Goal: Use online tool/utility: Utilize a website feature to perform a specific function

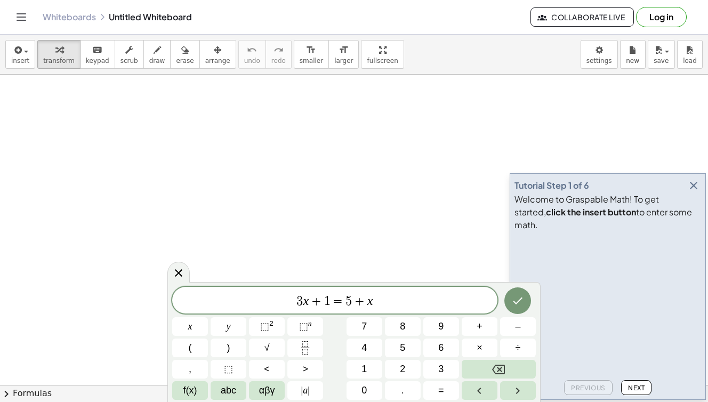
click at [690, 192] on icon "button" at bounding box center [693, 185] width 13 height 13
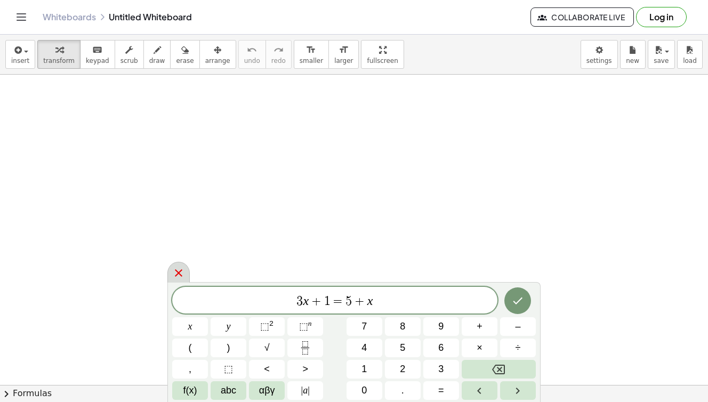
click at [181, 271] on icon at bounding box center [178, 273] width 13 height 13
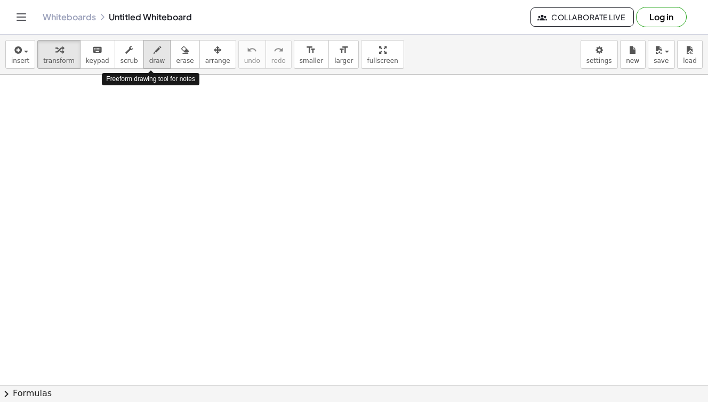
click at [149, 66] on button "draw" at bounding box center [157, 54] width 28 height 29
click at [15, 13] on icon "Toggle navigation" at bounding box center [21, 17] width 13 height 13
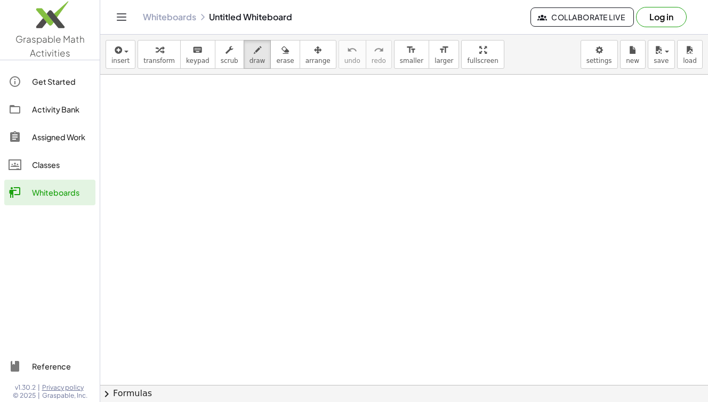
click at [47, 191] on div "Whiteboards" at bounding box center [61, 192] width 59 height 13
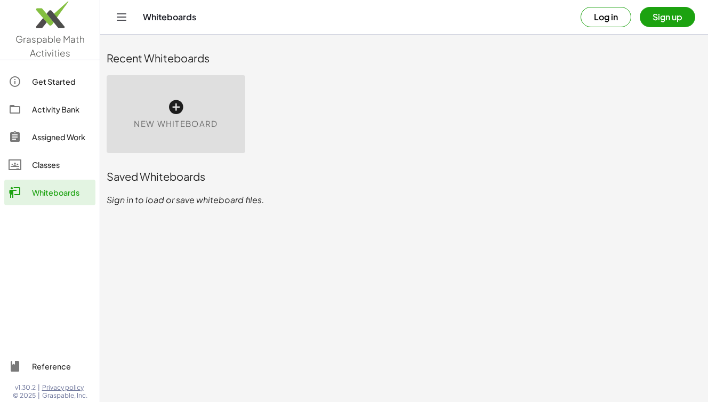
click at [47, 191] on div "Whiteboards" at bounding box center [61, 192] width 59 height 13
click at [179, 120] on span "New Whiteboard" at bounding box center [176, 124] width 84 height 12
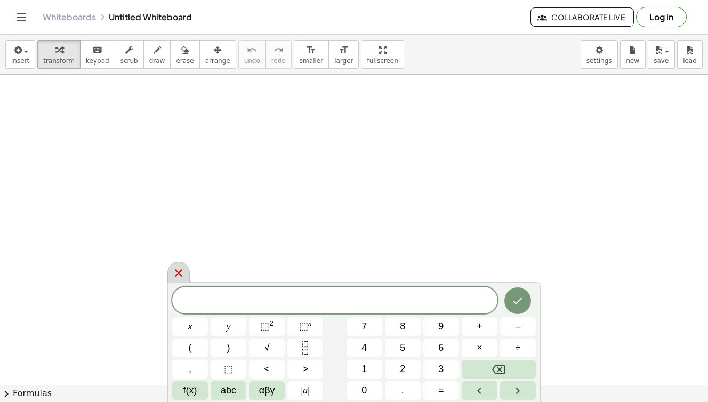
click at [179, 270] on icon at bounding box center [178, 273] width 13 height 13
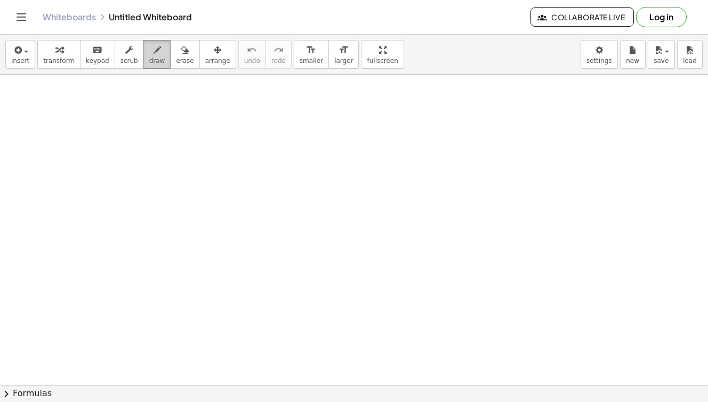
click at [149, 57] on span "draw" at bounding box center [157, 60] width 16 height 7
click at [28, 53] on div "button" at bounding box center [20, 49] width 18 height 13
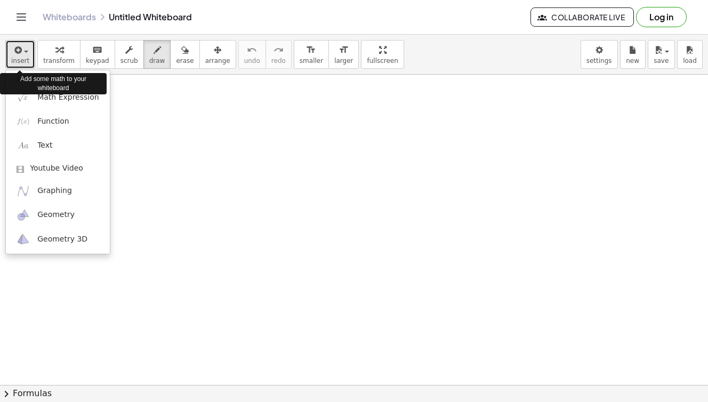
click at [27, 54] on div "button" at bounding box center [20, 49] width 18 height 13
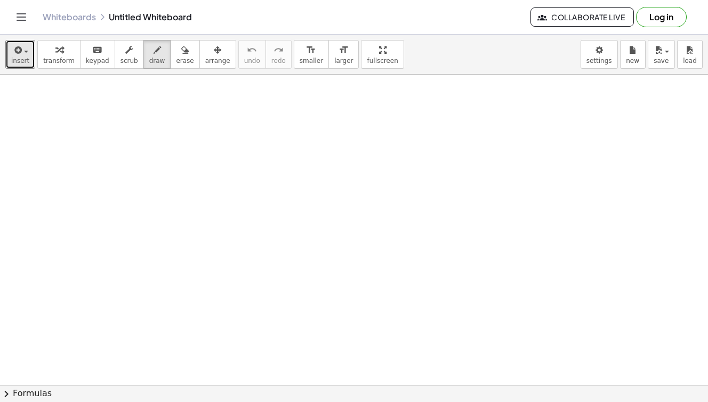
click at [150, 190] on div at bounding box center [354, 385] width 708 height 620
drag, startPoint x: 95, startPoint y: 111, endPoint x: 94, endPoint y: 142, distance: 30.9
click at [94, 142] on div at bounding box center [354, 385] width 708 height 620
drag, startPoint x: 133, startPoint y: 107, endPoint x: 128, endPoint y: 137, distance: 30.7
click at [128, 137] on div at bounding box center [354, 385] width 708 height 620
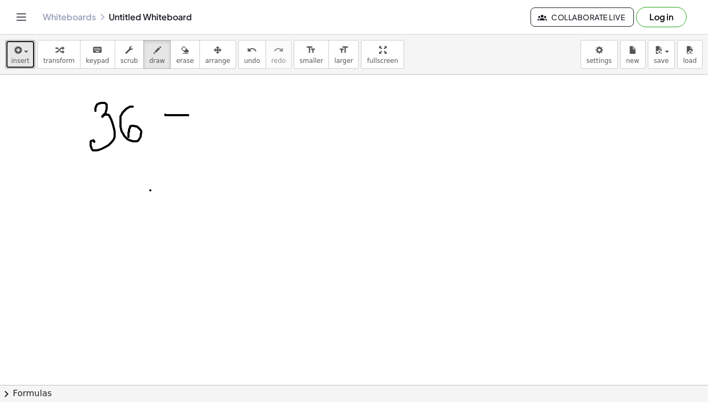
drag, startPoint x: 183, startPoint y: 115, endPoint x: 165, endPoint y: 115, distance: 17.6
click at [165, 115] on div at bounding box center [354, 385] width 708 height 620
drag, startPoint x: 168, startPoint y: 123, endPoint x: 195, endPoint y: 122, distance: 26.1
click at [195, 122] on div at bounding box center [354, 385] width 708 height 620
click at [238, 119] on div at bounding box center [354, 385] width 708 height 620
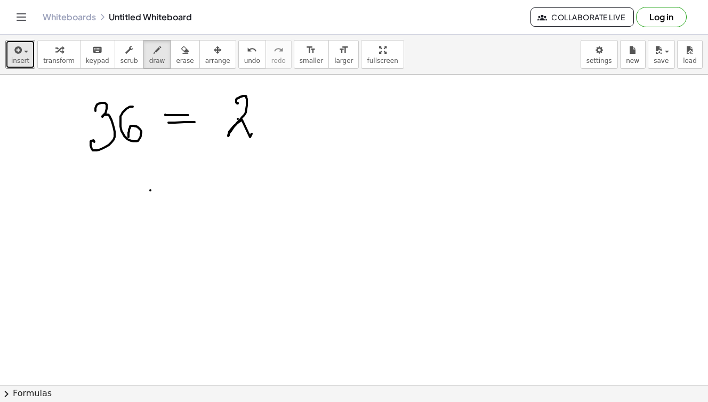
drag, startPoint x: 238, startPoint y: 103, endPoint x: 252, endPoint y: 134, distance: 33.9
click at [252, 134] on div at bounding box center [354, 385] width 708 height 620
click at [271, 114] on div at bounding box center [354, 385] width 708 height 620
drag, startPoint x: 296, startPoint y: 98, endPoint x: 308, endPoint y: 141, distance: 44.2
click at [308, 141] on div at bounding box center [354, 385] width 708 height 620
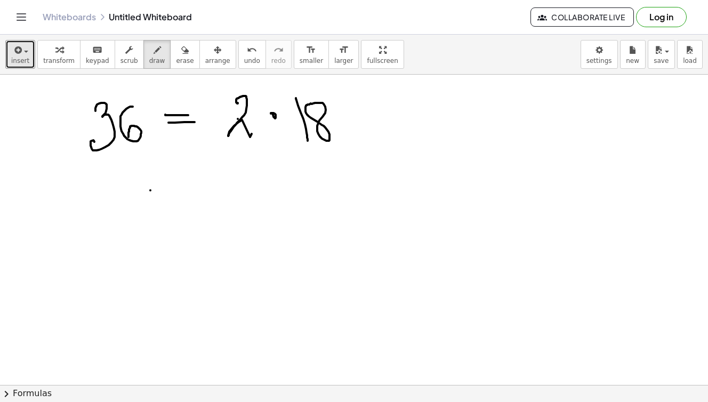
click at [314, 102] on div at bounding box center [354, 385] width 708 height 620
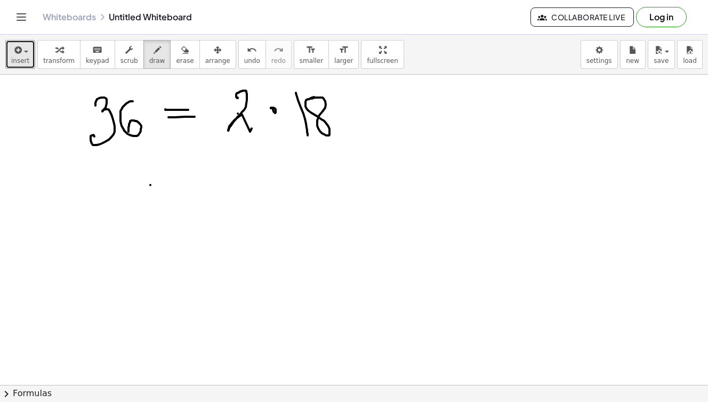
scroll to position [5, 0]
drag, startPoint x: 211, startPoint y: 139, endPoint x: 263, endPoint y: 136, distance: 51.8
click at [263, 136] on div at bounding box center [354, 380] width 708 height 620
drag, startPoint x: 321, startPoint y: 147, endPoint x: 322, endPoint y: 178, distance: 30.4
click at [322, 178] on div at bounding box center [354, 380] width 708 height 620
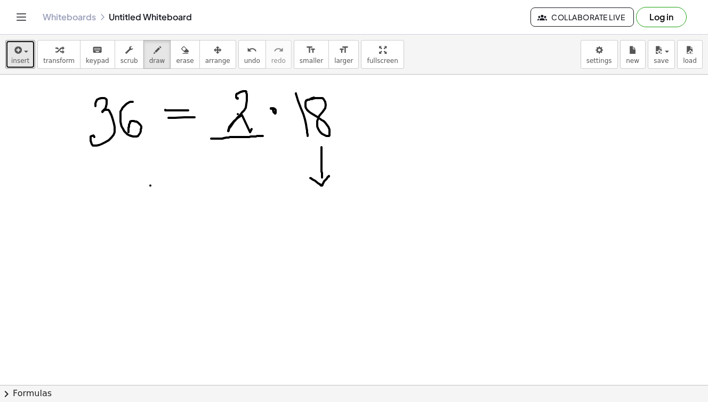
drag, startPoint x: 310, startPoint y: 178, endPoint x: 329, endPoint y: 176, distance: 18.7
click at [329, 176] on div at bounding box center [354, 380] width 708 height 620
drag, startPoint x: 318, startPoint y: 200, endPoint x: 329, endPoint y: 217, distance: 20.4
click at [329, 217] on div at bounding box center [354, 380] width 708 height 620
click at [345, 203] on div at bounding box center [354, 380] width 708 height 620
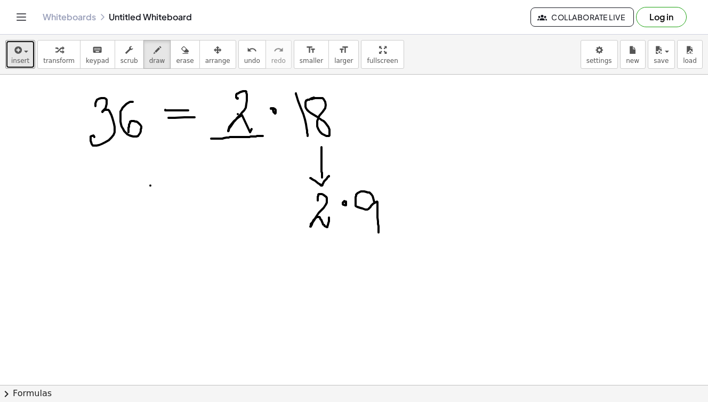
drag, startPoint x: 374, startPoint y: 203, endPoint x: 378, endPoint y: 232, distance: 30.2
click at [378, 232] on div at bounding box center [354, 380] width 708 height 620
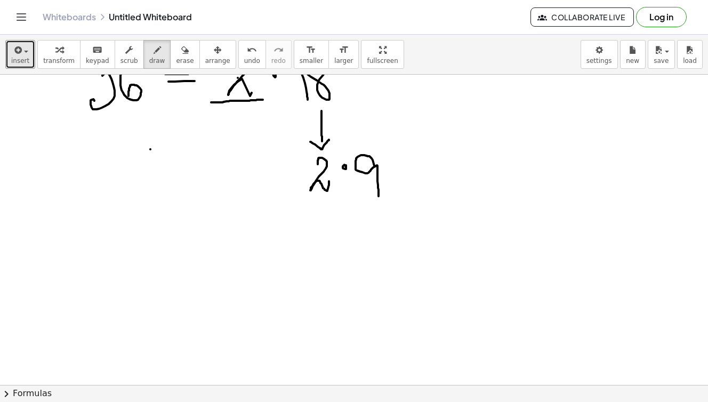
scroll to position [49, 0]
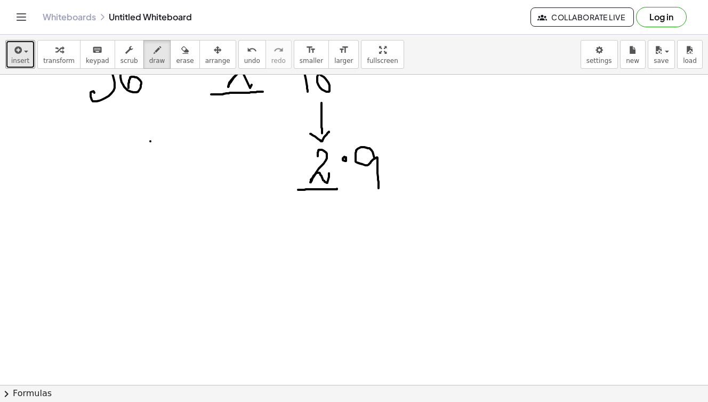
drag, startPoint x: 298, startPoint y: 190, endPoint x: 337, endPoint y: 189, distance: 38.9
click at [337, 189] on div at bounding box center [354, 336] width 708 height 620
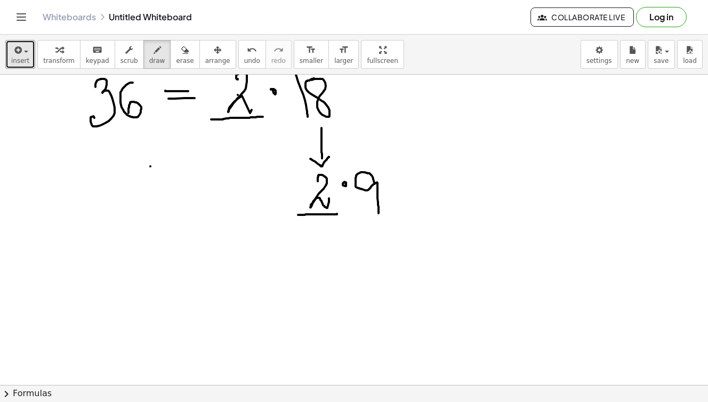
scroll to position [0, 0]
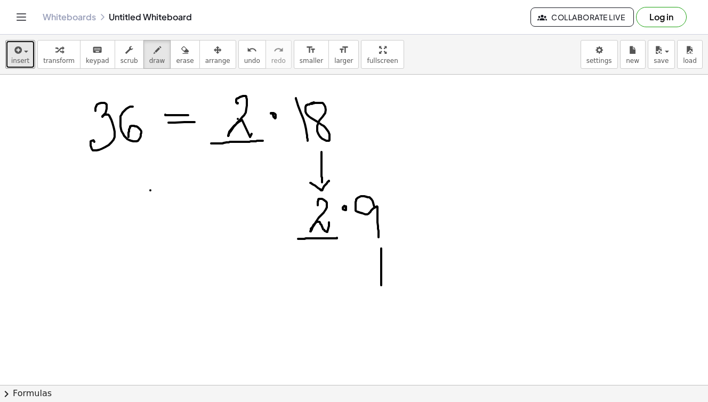
drag, startPoint x: 381, startPoint y: 248, endPoint x: 381, endPoint y: 285, distance: 36.8
click at [381, 285] on div at bounding box center [354, 385] width 708 height 620
drag, startPoint x: 372, startPoint y: 283, endPoint x: 398, endPoint y: 278, distance: 26.6
click at [398, 278] on div at bounding box center [354, 385] width 708 height 620
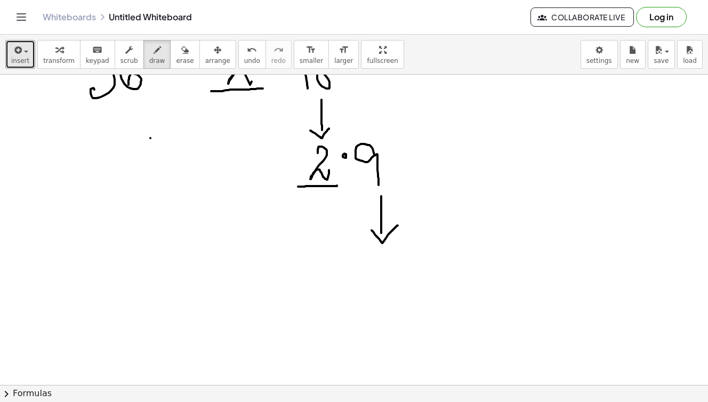
scroll to position [59, 0]
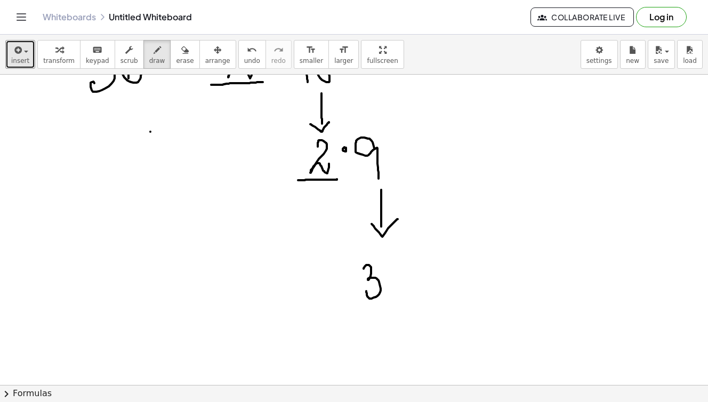
drag, startPoint x: 364, startPoint y: 269, endPoint x: 366, endPoint y: 291, distance: 22.5
click at [366, 291] on div at bounding box center [354, 326] width 708 height 620
click at [390, 275] on div at bounding box center [354, 326] width 708 height 620
drag, startPoint x: 406, startPoint y: 267, endPoint x: 409, endPoint y: 294, distance: 27.4
click at [409, 294] on div at bounding box center [354, 326] width 708 height 620
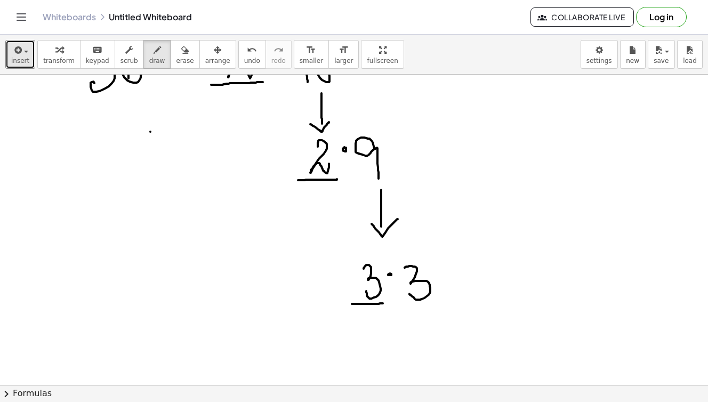
drag, startPoint x: 352, startPoint y: 304, endPoint x: 383, endPoint y: 303, distance: 30.9
click at [383, 303] on div at bounding box center [354, 326] width 708 height 620
drag, startPoint x: 400, startPoint y: 302, endPoint x: 442, endPoint y: 302, distance: 42.1
click at [442, 302] on div at bounding box center [354, 326] width 708 height 620
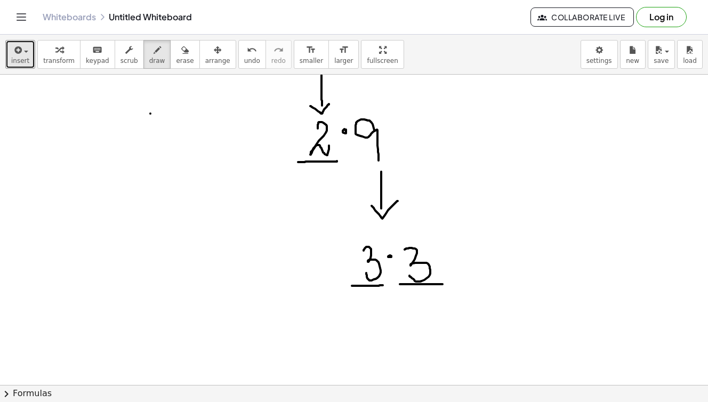
scroll to position [77, 0]
drag, startPoint x: 182, startPoint y: 335, endPoint x: 200, endPoint y: 336, distance: 18.7
click at [200, 336] on div at bounding box center [354, 307] width 708 height 620
drag, startPoint x: 181, startPoint y: 341, endPoint x: 205, endPoint y: 341, distance: 24.5
click at [205, 341] on div at bounding box center [354, 307] width 708 height 620
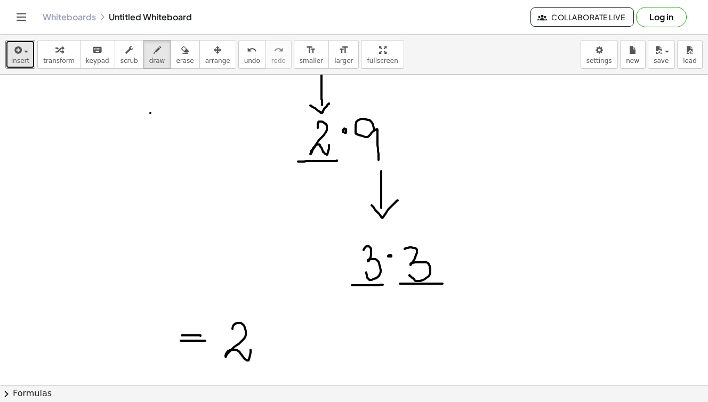
drag, startPoint x: 232, startPoint y: 329, endPoint x: 251, endPoint y: 350, distance: 27.6
click at [251, 350] on div at bounding box center [354, 307] width 708 height 620
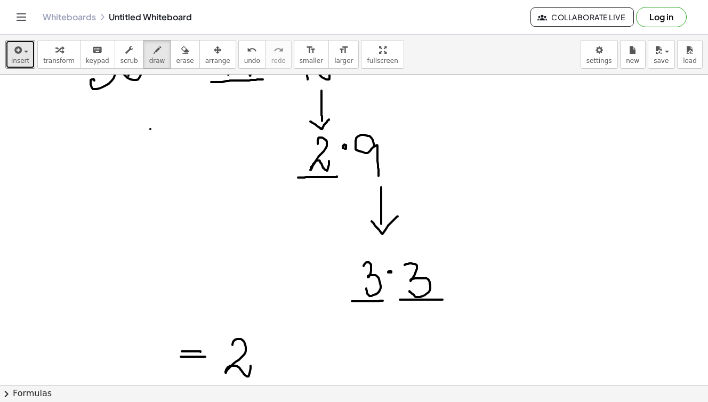
scroll to position [71, 0]
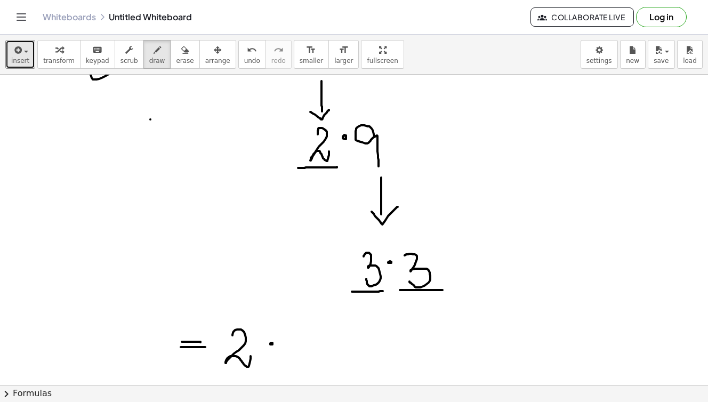
click at [271, 343] on div at bounding box center [354, 314] width 708 height 620
drag, startPoint x: 294, startPoint y: 335, endPoint x: 301, endPoint y: 363, distance: 29.1
click at [301, 363] on div at bounding box center [354, 314] width 708 height 620
click at [318, 353] on div at bounding box center [354, 314] width 708 height 620
drag, startPoint x: 342, startPoint y: 333, endPoint x: 340, endPoint y: 362, distance: 29.4
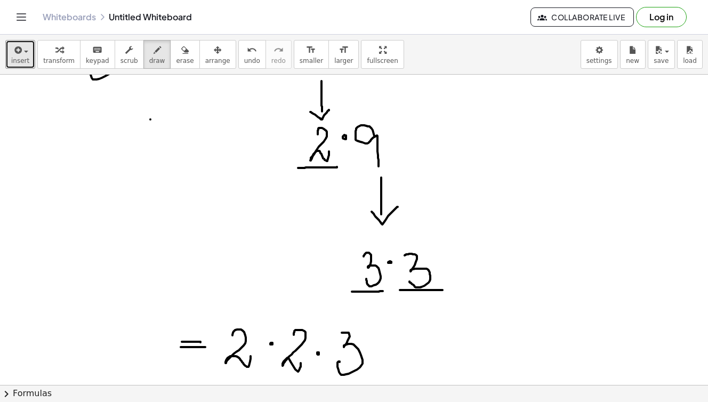
click at [340, 362] on div at bounding box center [354, 314] width 708 height 620
click at [380, 345] on div at bounding box center [354, 314] width 708 height 620
drag, startPoint x: 401, startPoint y: 332, endPoint x: 404, endPoint y: 357, distance: 25.2
click at [404, 357] on div at bounding box center [354, 314] width 708 height 620
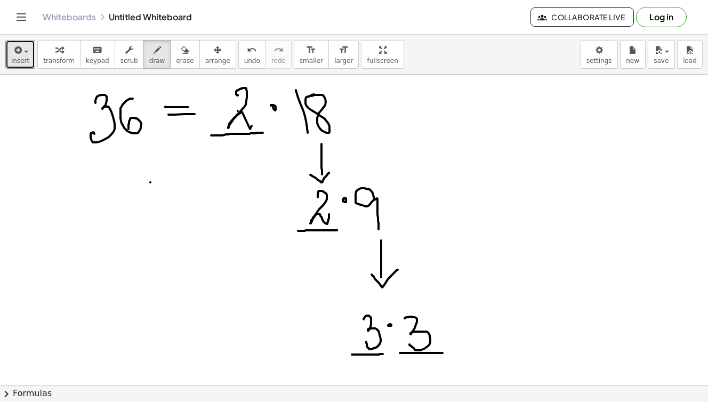
scroll to position [6, 0]
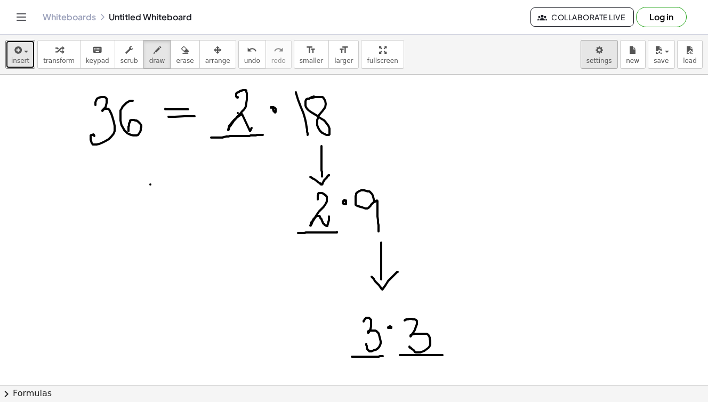
click at [594, 54] on body "Graspable Math Activities Get Started Activity Bank Assigned Work Classes White…" at bounding box center [354, 201] width 708 height 402
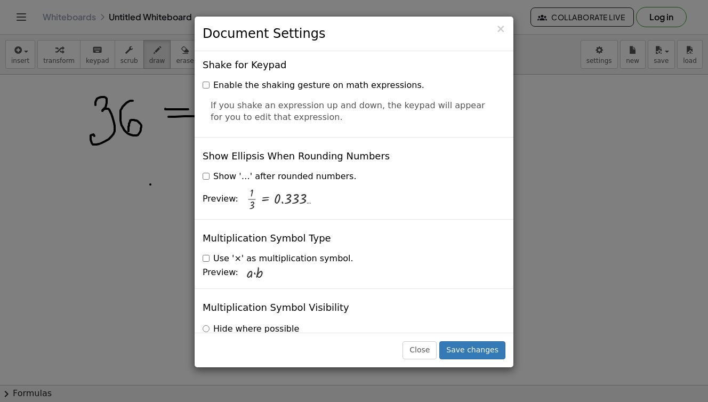
scroll to position [2566, 0]
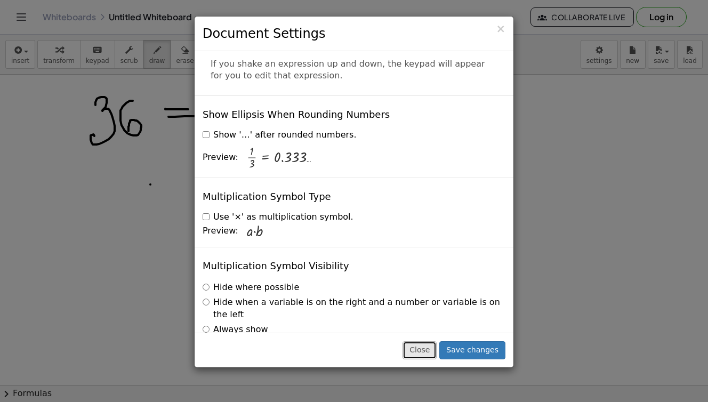
click at [429, 358] on button "Close" at bounding box center [419, 350] width 34 height 18
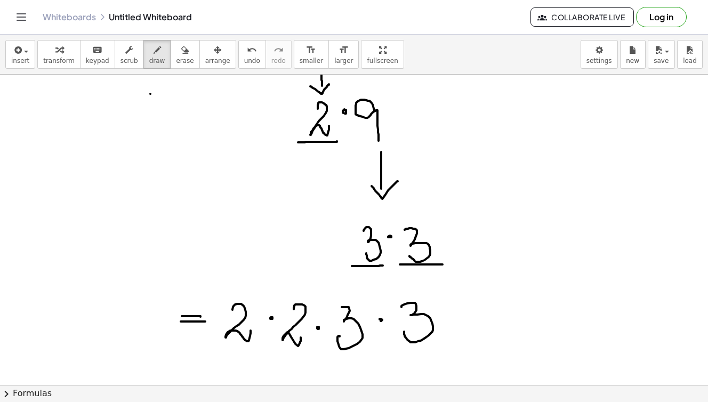
scroll to position [0, 0]
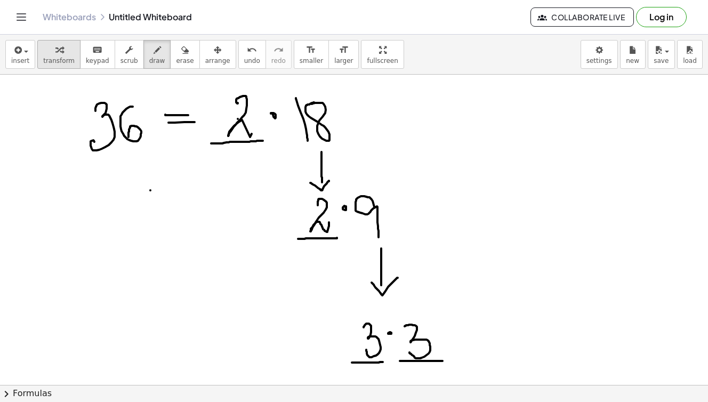
click at [52, 52] on div "button" at bounding box center [58, 49] width 31 height 13
click at [143, 57] on button "draw" at bounding box center [157, 54] width 28 height 29
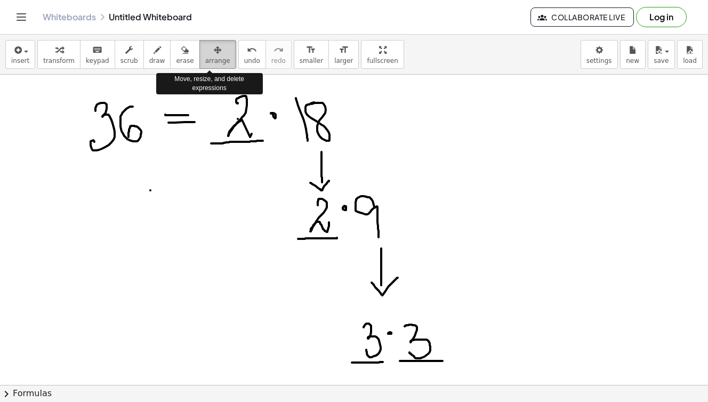
click at [205, 60] on span "arrange" at bounding box center [217, 60] width 25 height 7
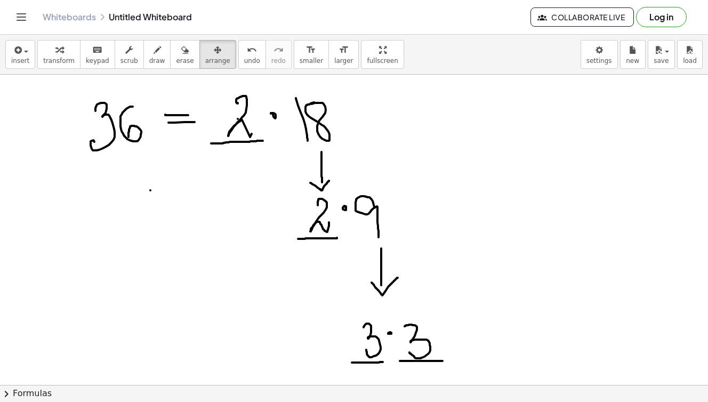
click at [237, 104] on div at bounding box center [354, 385] width 708 height 620
drag, startPoint x: 230, startPoint y: 93, endPoint x: 251, endPoint y: 127, distance: 40.2
click at [251, 127] on div at bounding box center [354, 385] width 708 height 620
click at [250, 126] on div at bounding box center [354, 385] width 708 height 620
click at [243, 114] on div at bounding box center [354, 385] width 708 height 620
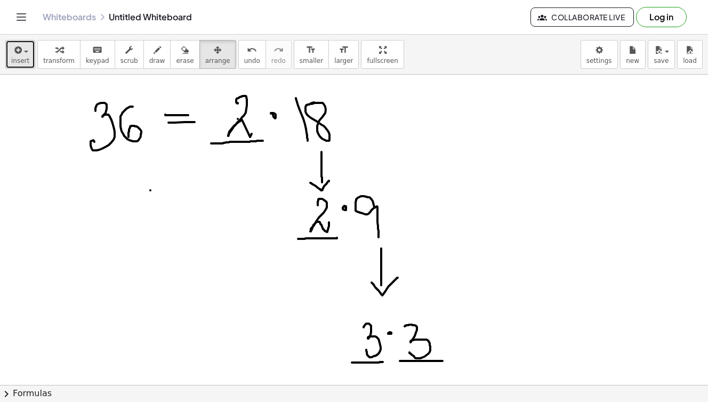
click at [24, 51] on span "button" at bounding box center [26, 52] width 4 height 2
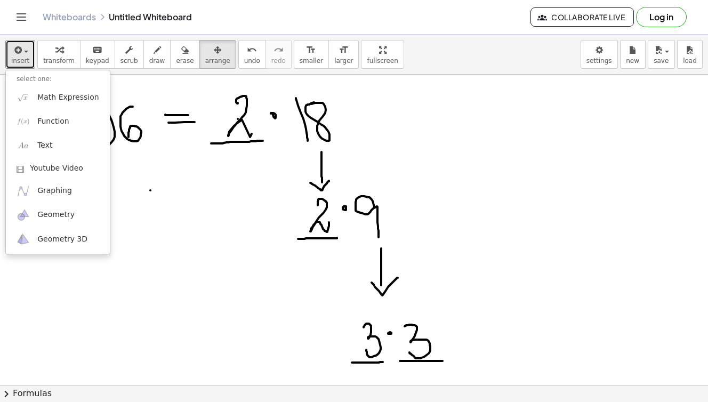
click at [470, 165] on div at bounding box center [354, 385] width 708 height 620
